Goal: Check status: Check status

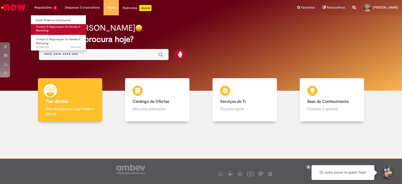
click at [46, 30] on span "Compra E Negociação De Vendas E Marketing" at bounding box center [58, 29] width 44 height 8
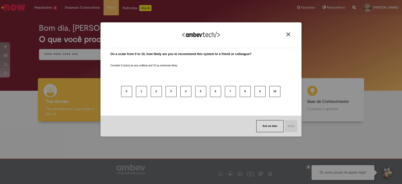
click at [288, 37] on div "We appreciate your feedback!" at bounding box center [201, 38] width 189 height 20
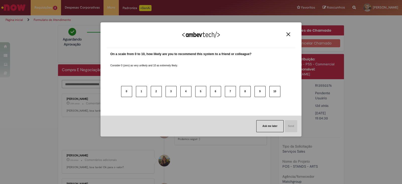
click at [288, 36] on button "Close" at bounding box center [288, 34] width 7 height 4
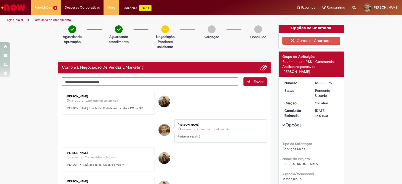
scroll to position [3, 0]
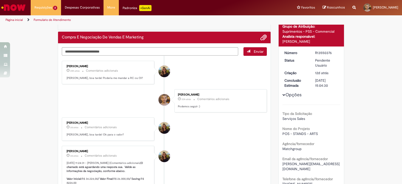
scroll to position [33, 0]
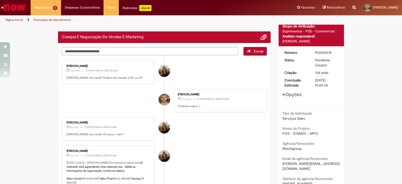
click at [322, 51] on div "R13550376" at bounding box center [326, 52] width 23 height 5
copy div "R13550376"
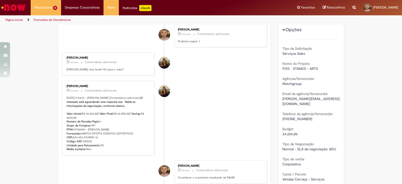
click at [117, 117] on p "[DATE] 11:24:31 - [PERSON_NAME] (Comentários adicionais) O chamado está aguarda…" at bounding box center [109, 123] width 84 height 55
drag, startPoint x: 117, startPoint y: 117, endPoint x: 125, endPoint y: 117, distance: 8.3
click at [125, 117] on p "[DATE] 11:24:31 - [PERSON_NAME] (Comentários adicionais) O chamado está aguarda…" at bounding box center [109, 123] width 84 height 55
copy p "26.000,00"
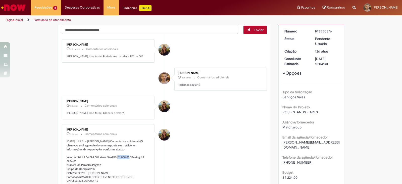
scroll to position [55, 0]
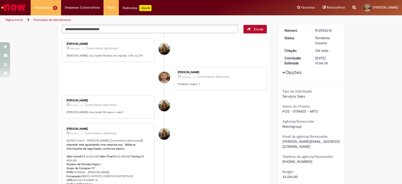
click at [293, 110] on span "POS - STANDS - ARTS" at bounding box center [299, 111] width 35 height 5
drag, startPoint x: 293, startPoint y: 110, endPoint x: 317, endPoint y: 111, distance: 23.9
click at [317, 111] on div "POS - STANDS - ARTS" at bounding box center [311, 111] width 58 height 5
